Goal: Task Accomplishment & Management: Complete application form

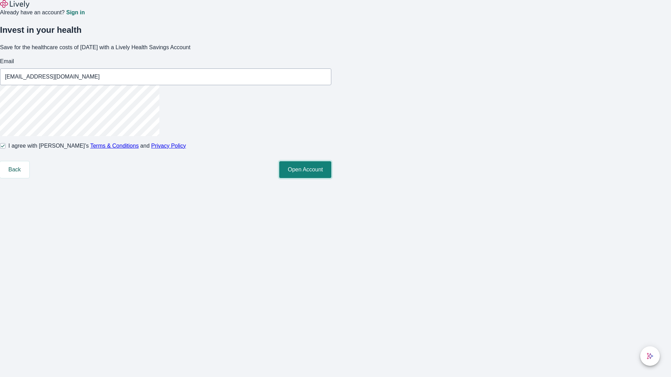
click at [331, 178] on button "Open Account" at bounding box center [305, 169] width 52 height 17
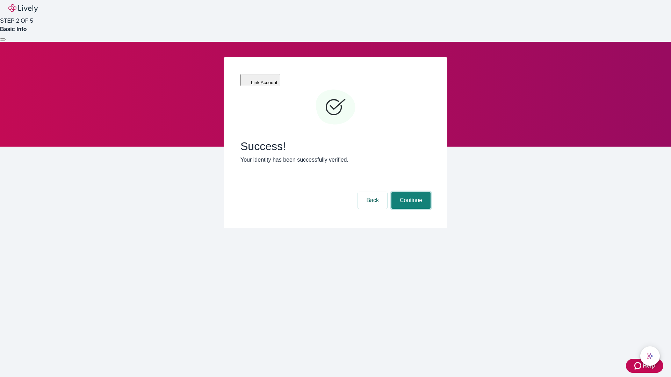
click at [410, 192] on button "Continue" at bounding box center [410, 200] width 39 height 17
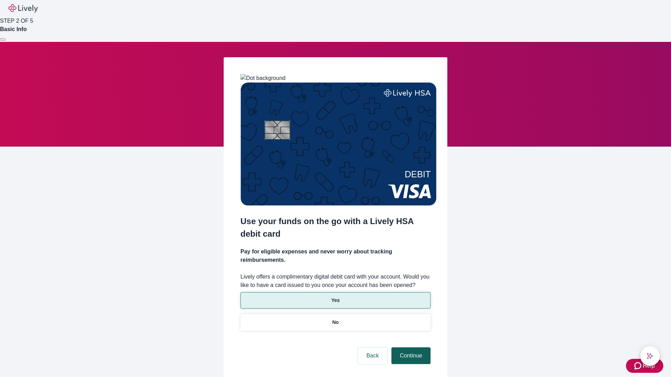
click at [335, 297] on p "Yes" at bounding box center [335, 300] width 8 height 7
click at [410, 348] on button "Continue" at bounding box center [410, 356] width 39 height 17
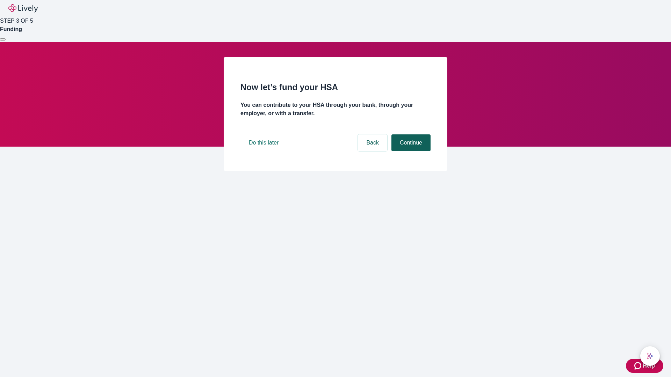
click at [410, 151] on button "Continue" at bounding box center [410, 142] width 39 height 17
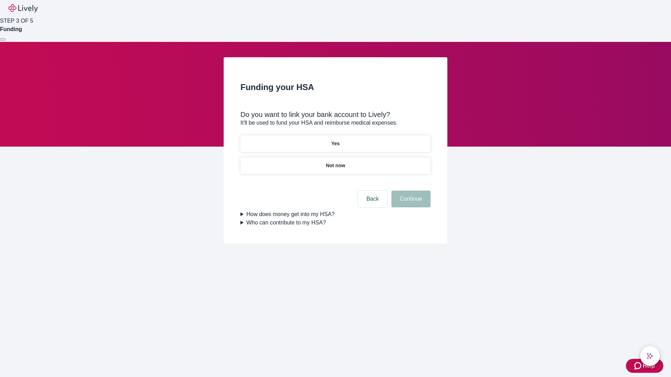
click at [335, 140] on p "Yes" at bounding box center [335, 143] width 8 height 7
click at [410, 191] on button "Continue" at bounding box center [410, 199] width 39 height 17
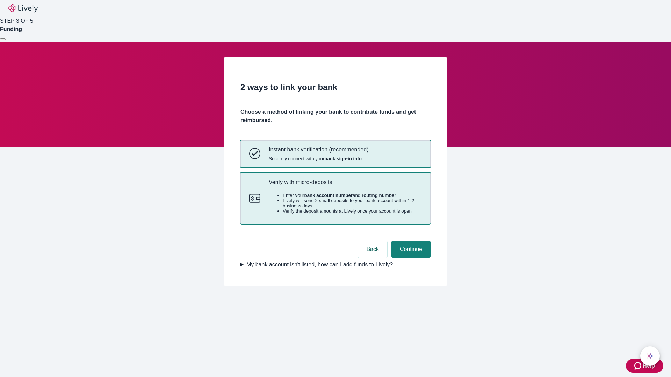
click at [345, 185] on p "Verify with micro-deposits" at bounding box center [345, 182] width 153 height 7
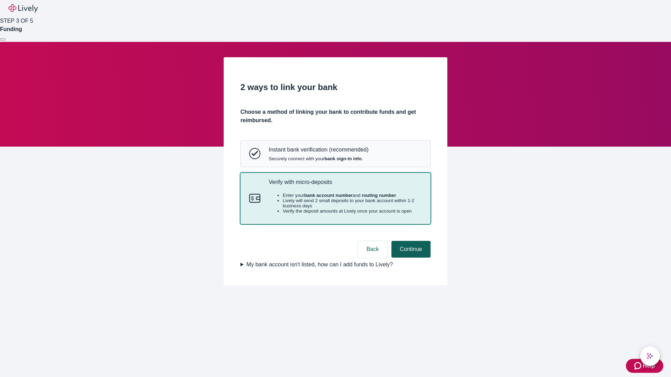
click at [410, 258] on button "Continue" at bounding box center [410, 249] width 39 height 17
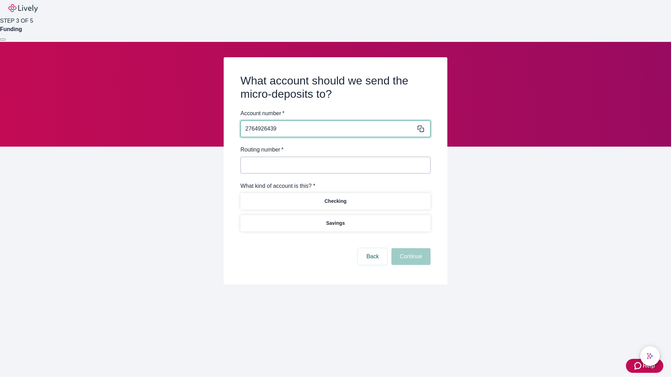
type input "2764926439"
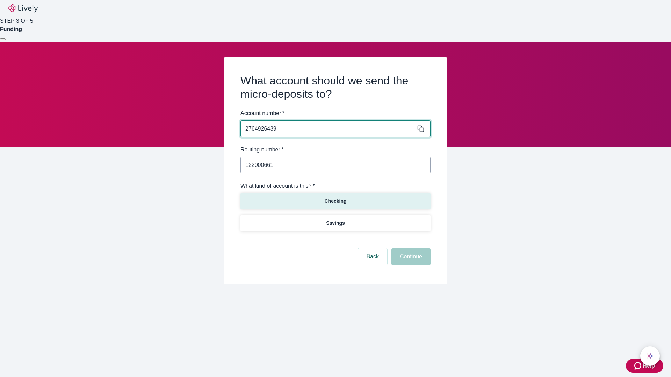
type input "122000661"
click at [335, 201] on p "Checking" at bounding box center [335, 201] width 22 height 7
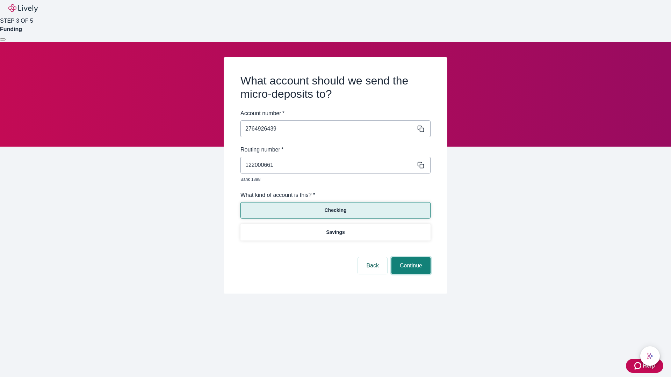
click at [410, 258] on button "Continue" at bounding box center [410, 265] width 39 height 17
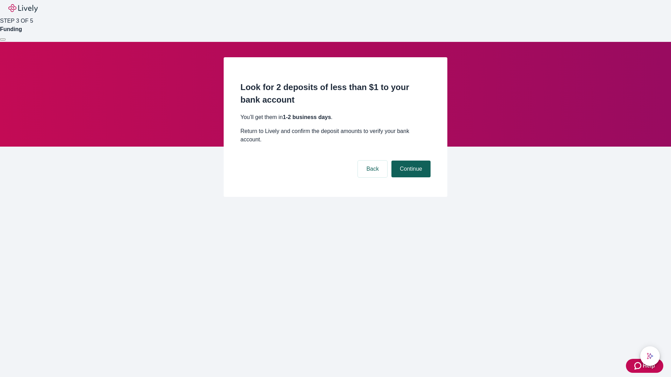
click at [410, 161] on button "Continue" at bounding box center [410, 169] width 39 height 17
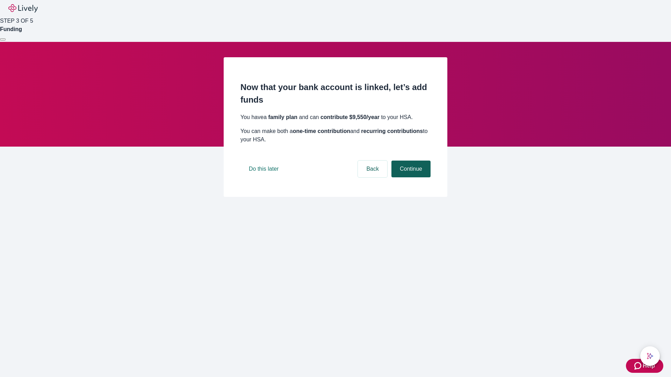
click at [410, 177] on button "Continue" at bounding box center [410, 169] width 39 height 17
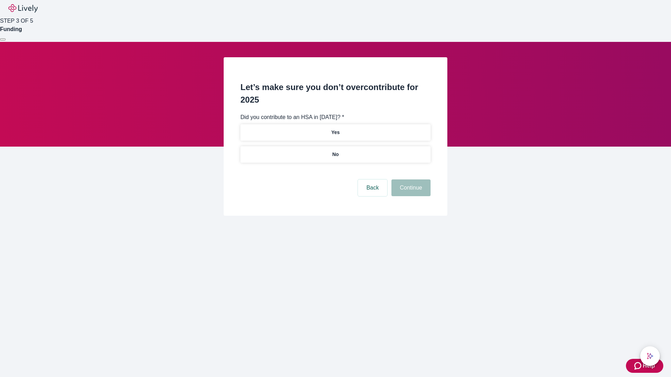
click at [335, 151] on p "No" at bounding box center [335, 154] width 7 height 7
click at [410, 180] on button "Continue" at bounding box center [410, 188] width 39 height 17
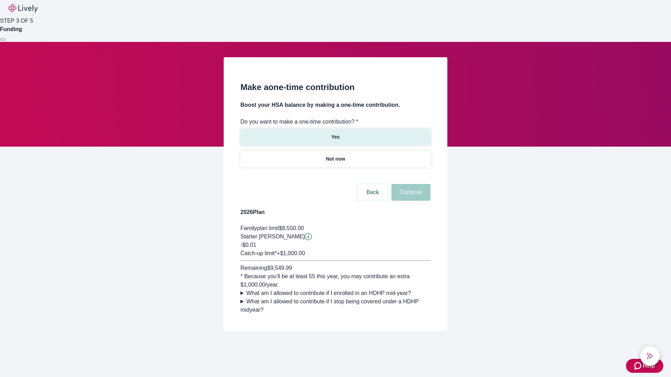
click at [335, 133] on p "Yes" at bounding box center [335, 136] width 8 height 7
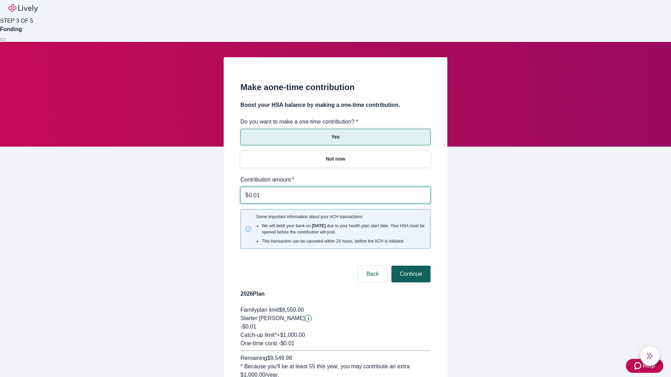
type input "0.01"
click at [410, 266] on button "Continue" at bounding box center [410, 274] width 39 height 17
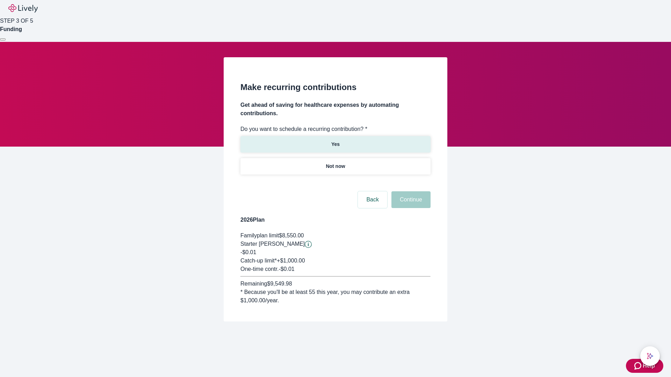
click at [335, 141] on p "Yes" at bounding box center [335, 144] width 8 height 7
click at [335, 183] on body "Help STEP 3 OF 5 Funding Make recurring contributions Get ahead of saving for h…" at bounding box center [335, 177] width 671 height 355
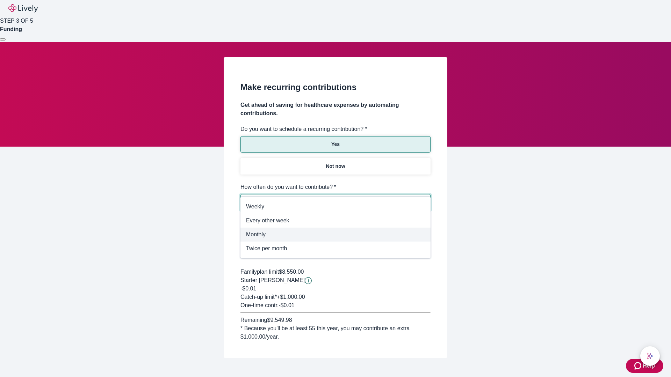
click at [335, 235] on span "Monthly" at bounding box center [335, 235] width 179 height 8
type input "Monthly"
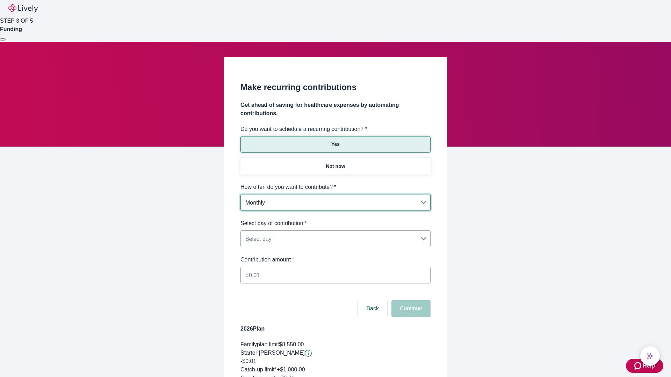
click at [335, 219] on body "Help STEP 3 OF 5 Funding Make recurring contributions Get ahead of saving for h…" at bounding box center [335, 232] width 671 height 464
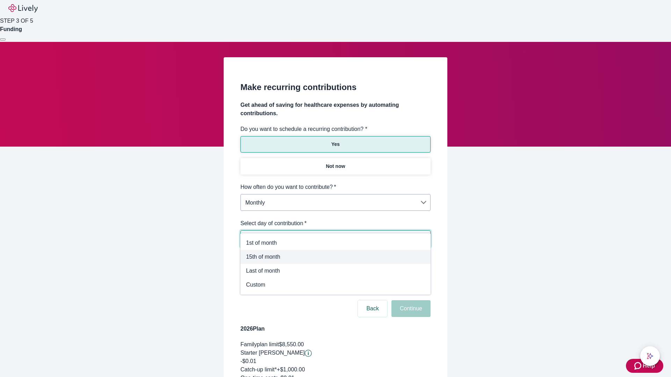
click at [335, 257] on span "15th of month" at bounding box center [335, 257] width 179 height 8
type input "Monthly15th"
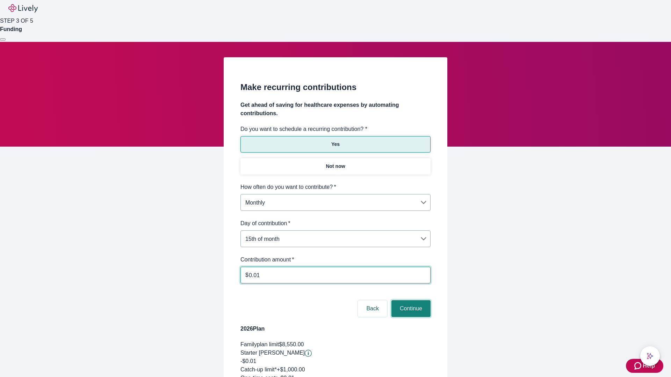
click at [410, 300] on button "Continue" at bounding box center [410, 308] width 39 height 17
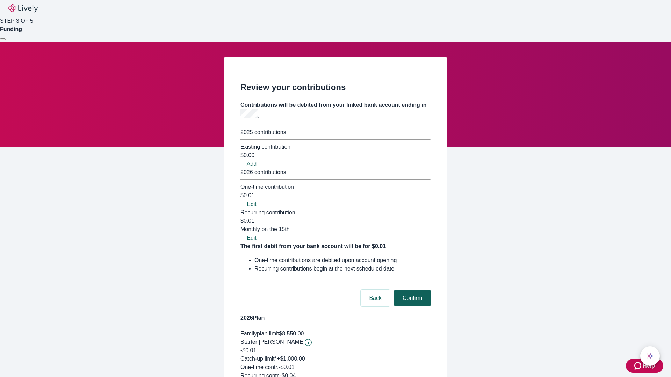
click at [411, 290] on button "Confirm" at bounding box center [412, 298] width 36 height 17
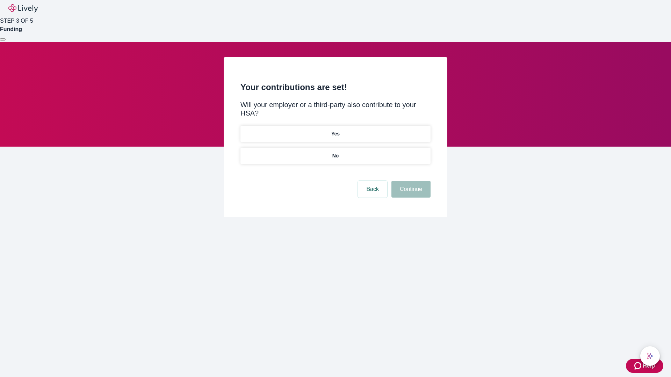
click at [335, 130] on p "Yes" at bounding box center [335, 133] width 8 height 7
click at [410, 181] on button "Continue" at bounding box center [410, 189] width 39 height 17
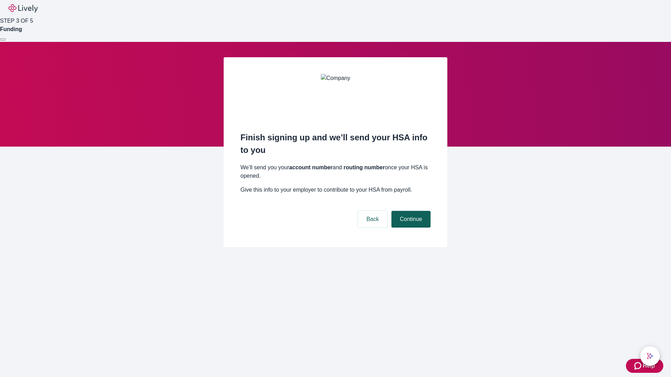
click at [410, 211] on button "Continue" at bounding box center [410, 219] width 39 height 17
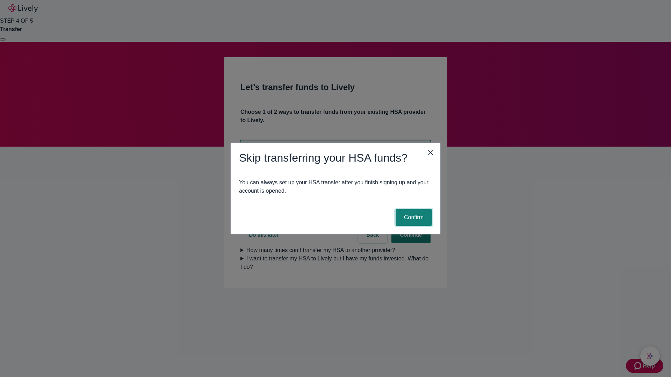
click at [413, 218] on button "Confirm" at bounding box center [413, 217] width 36 height 17
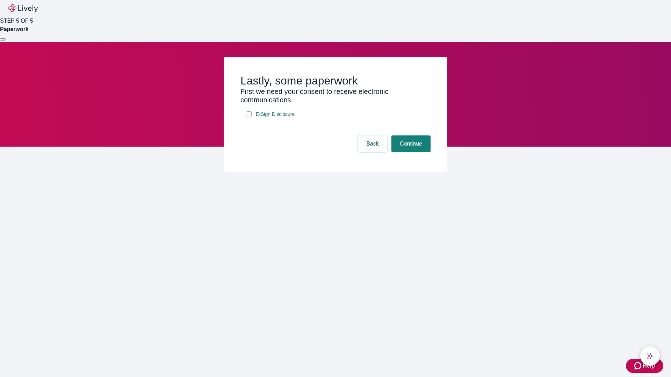
click at [249, 117] on input "E-Sign Disclosure" at bounding box center [249, 114] width 6 height 6
checkbox input "true"
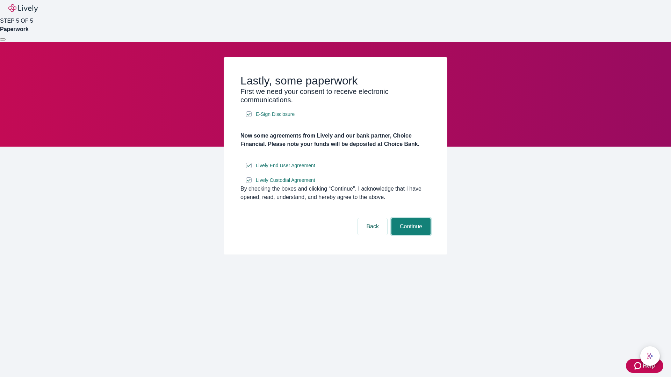
click at [410, 235] on button "Continue" at bounding box center [410, 226] width 39 height 17
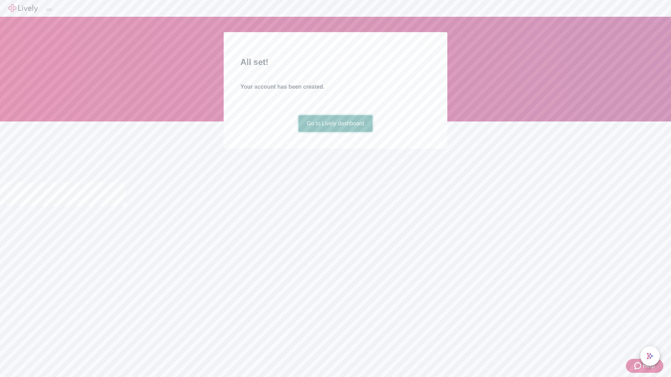
click at [335, 132] on link "Go to Lively dashboard" at bounding box center [335, 123] width 74 height 17
